Goal: Information Seeking & Learning: Learn about a topic

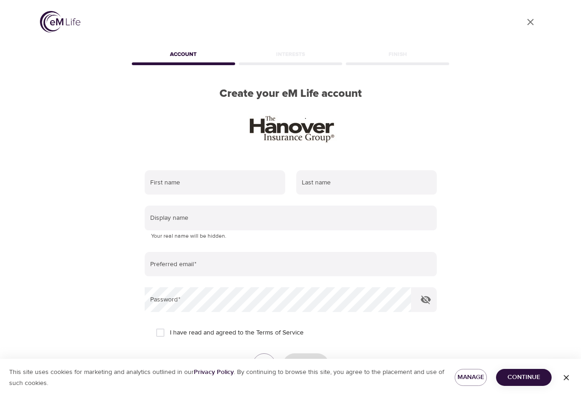
click at [531, 376] on span "Continue" at bounding box center [523, 377] width 41 height 11
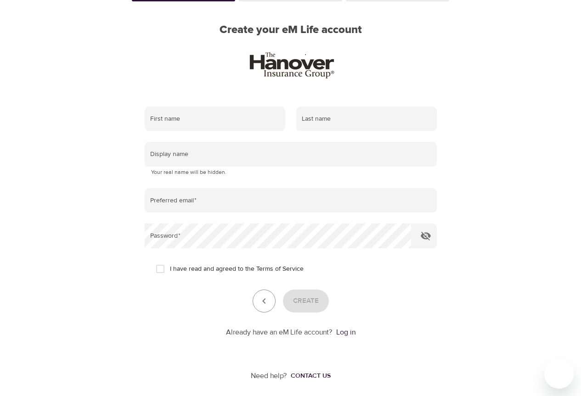
scroll to position [67, 0]
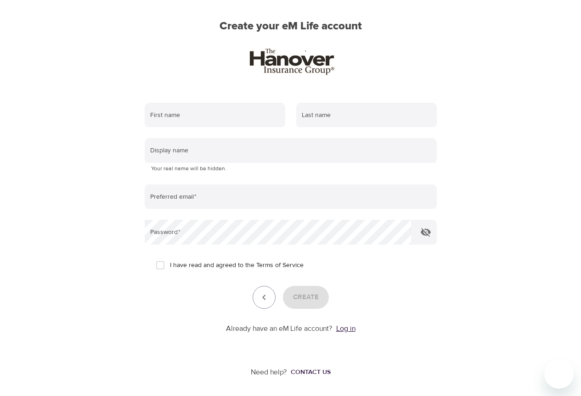
click at [344, 330] on link "Log in" at bounding box center [345, 328] width 19 height 9
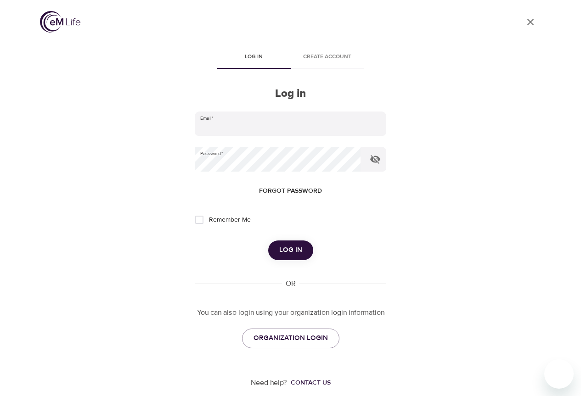
type input "[EMAIL_ADDRESS][DOMAIN_NAME]"
click at [198, 221] on input "Remember Me" at bounding box center [199, 219] width 19 height 19
checkbox input "true"
click at [376, 160] on icon "button" at bounding box center [375, 159] width 11 height 11
click at [276, 247] on button "Log in" at bounding box center [290, 250] width 45 height 19
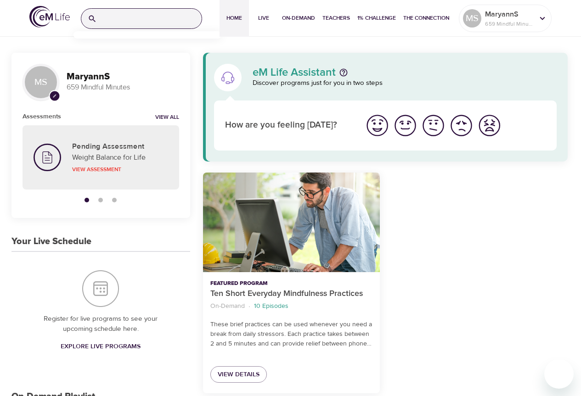
click at [165, 21] on input "search" at bounding box center [151, 19] width 101 height 20
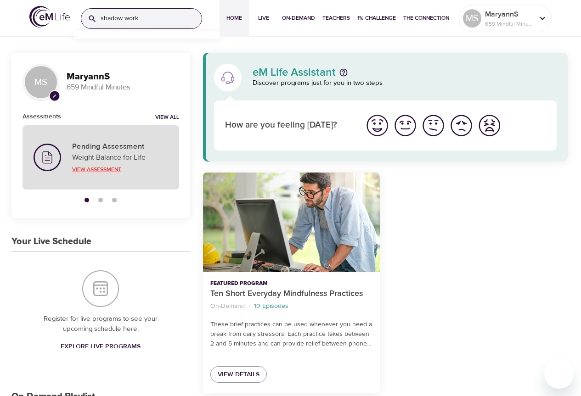
click at [96, 169] on p "View Assessment" at bounding box center [120, 169] width 96 height 8
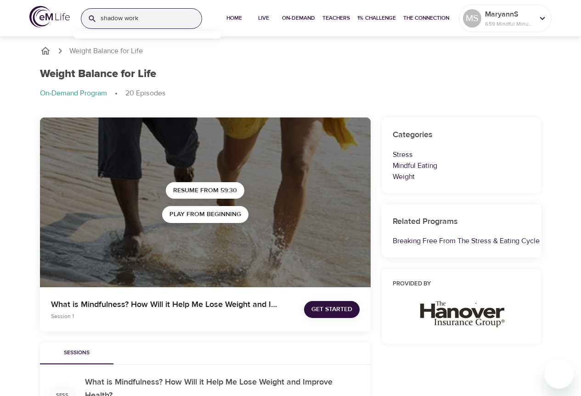
click at [148, 21] on input "shadow work" at bounding box center [151, 19] width 101 height 20
type input "s"
